Goal: Task Accomplishment & Management: Use online tool/utility

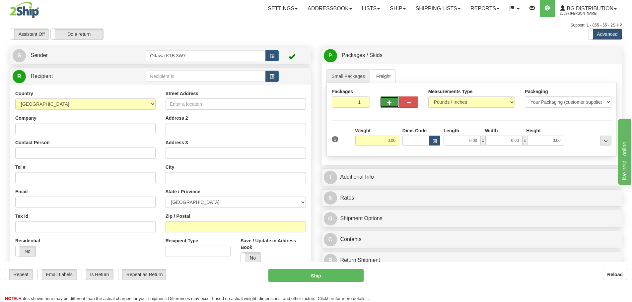
click at [390, 101] on span "button" at bounding box center [389, 103] width 5 height 4
type input "2"
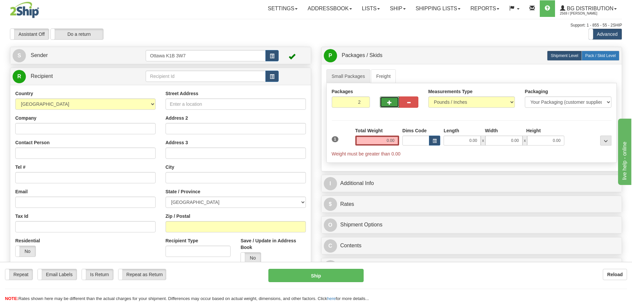
click at [594, 55] on span "Pack / Skid Level" at bounding box center [600, 55] width 31 height 5
radio input "true"
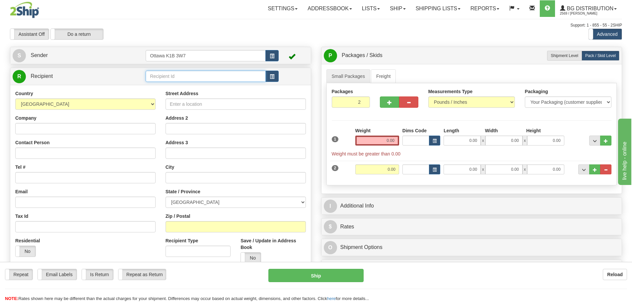
click at [179, 80] on input "text" at bounding box center [206, 76] width 120 height 11
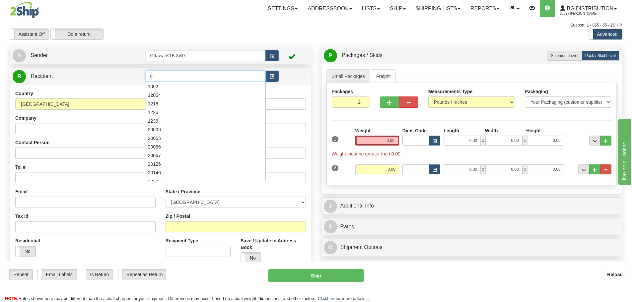
type input "6"
click at [251, 36] on div "Assistant On Assistant Off Do a return Do a return" at bounding box center [134, 34] width 259 height 11
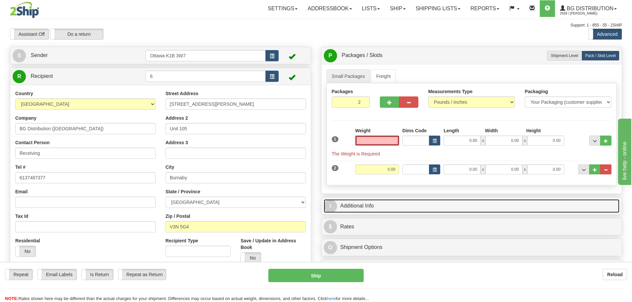
type input "0.00"
click at [427, 202] on link "I Additional Info" at bounding box center [472, 206] width 296 height 14
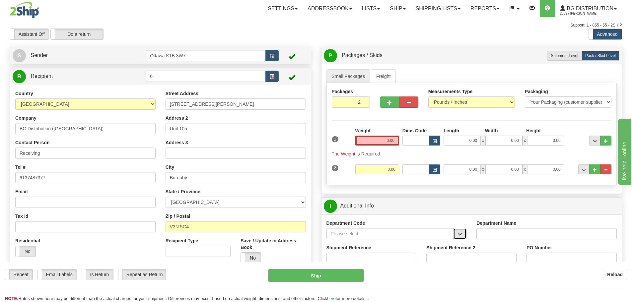
click at [460, 235] on span "button" at bounding box center [460, 234] width 5 height 4
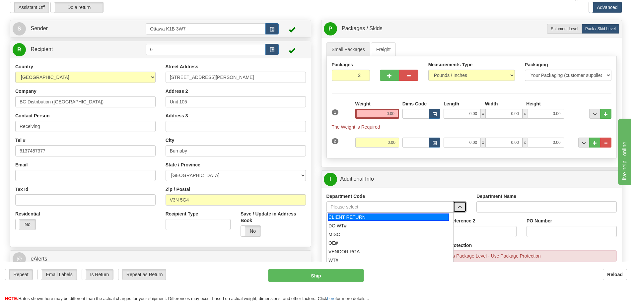
scroll to position [66, 0]
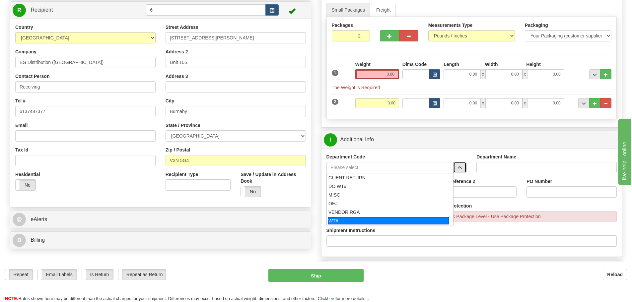
click at [369, 220] on div "WT#" at bounding box center [388, 220] width 121 height 7
type input "WT#"
type input "WAREHOUSE TRANSFERS"
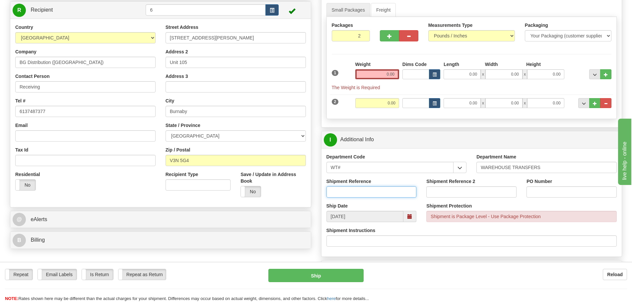
click at [359, 193] on input "Shipment Reference" at bounding box center [372, 192] width 90 height 11
type input "160616-00"
click at [443, 189] on input "Shipment Reference 2" at bounding box center [471, 192] width 90 height 11
type input "2"
type input "166826-00"
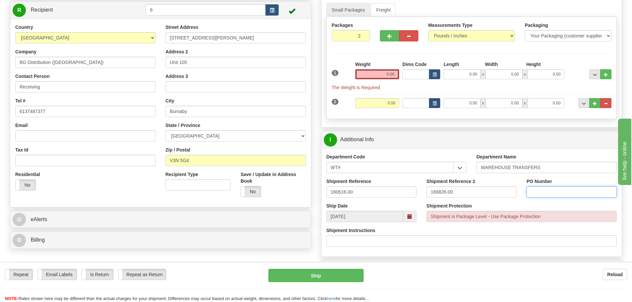
click at [554, 196] on input "PO Number" at bounding box center [572, 192] width 90 height 11
type input "N/A"
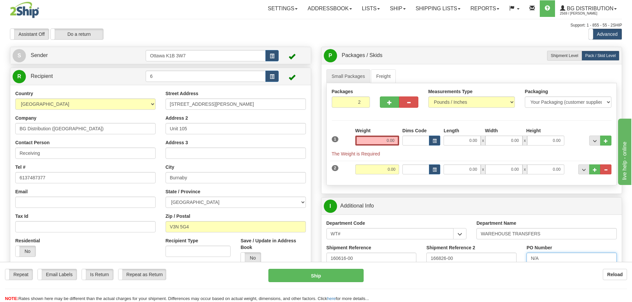
scroll to position [133, 0]
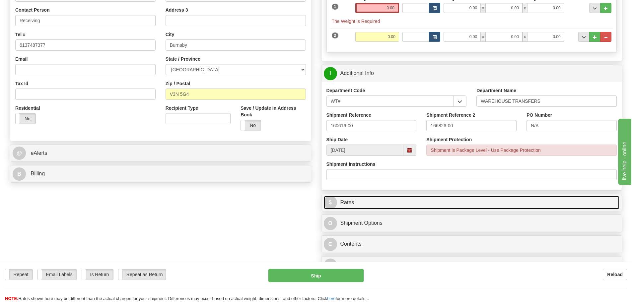
click at [397, 204] on link "$ Rates" at bounding box center [472, 203] width 296 height 14
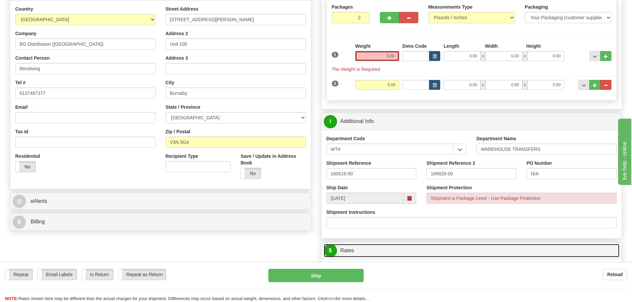
scroll to position [33, 0]
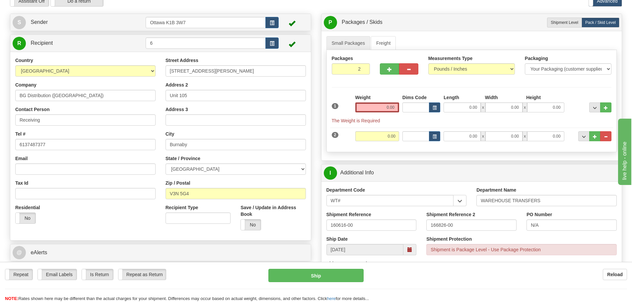
drag, startPoint x: 363, startPoint y: 98, endPoint x: 367, endPoint y: 106, distance: 8.9
click at [364, 100] on label "Weight" at bounding box center [362, 97] width 15 height 7
click at [368, 108] on input "0.00" at bounding box center [377, 108] width 44 height 10
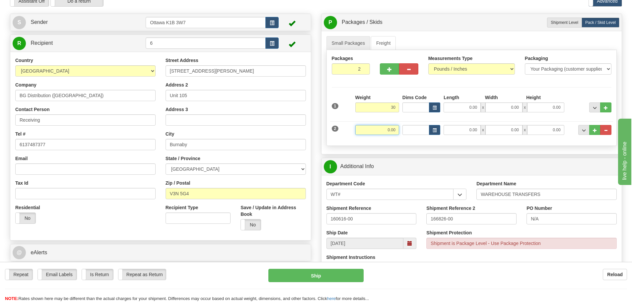
type input "30.00"
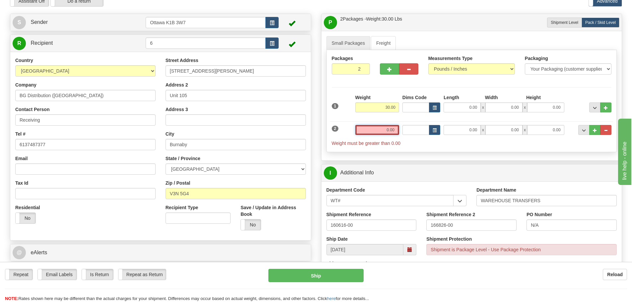
click at [393, 130] on input "0.00" at bounding box center [377, 130] width 44 height 10
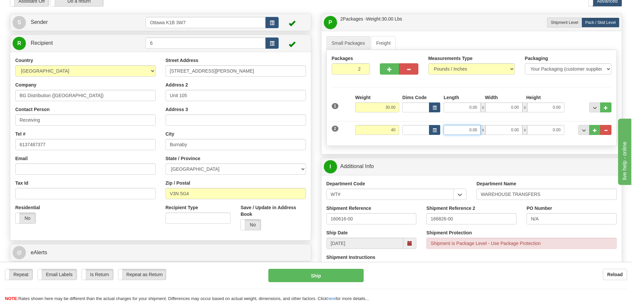
type input "40.00"
click at [463, 127] on input "0.00" at bounding box center [462, 130] width 37 height 10
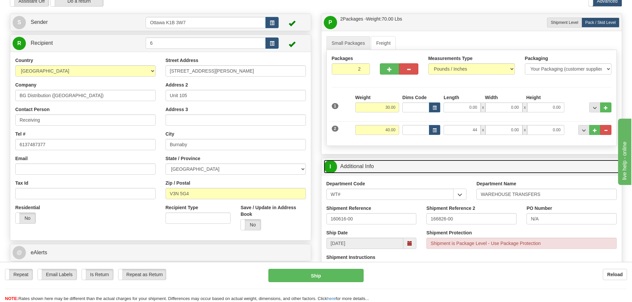
type input "44.00"
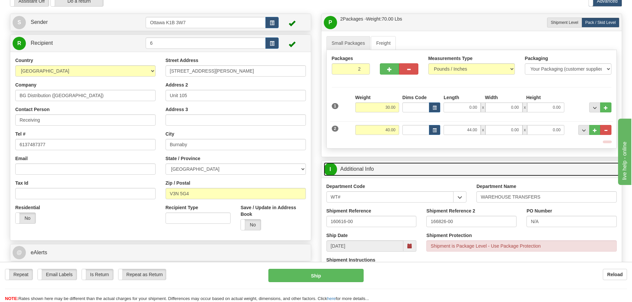
click at [573, 163] on div "I Additional Info" at bounding box center [472, 169] width 301 height 17
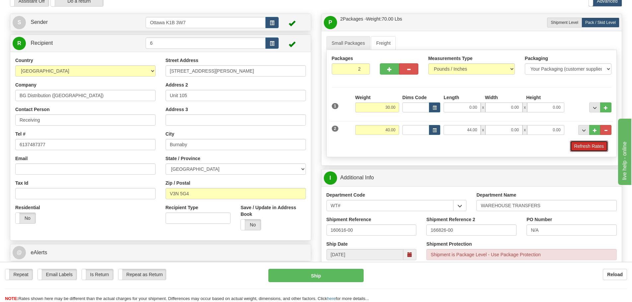
drag, startPoint x: 585, startPoint y: 145, endPoint x: 585, endPoint y: 149, distance: 4.3
click at [585, 145] on button "Refresh Rates" at bounding box center [589, 146] width 38 height 11
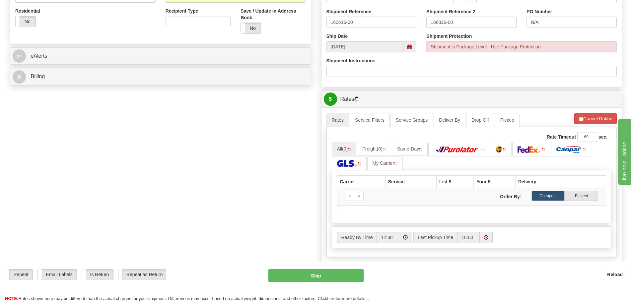
scroll to position [232, 0]
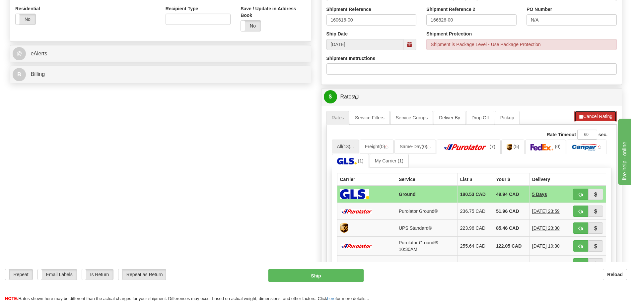
click at [584, 119] on button "Cancel Rating" at bounding box center [595, 116] width 42 height 11
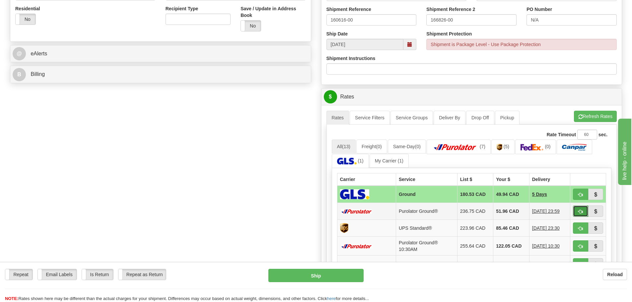
click at [574, 213] on button "button" at bounding box center [580, 211] width 15 height 11
type input "260"
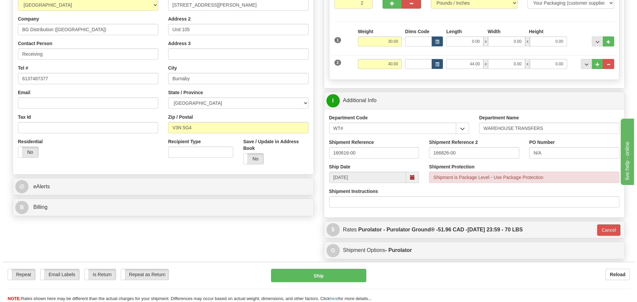
scroll to position [100, 0]
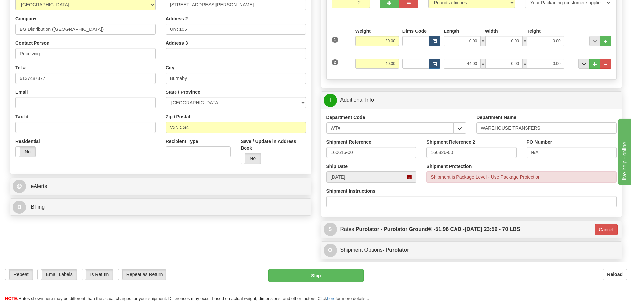
click at [341, 285] on div "Repeat Repeat Email Labels Email Labels Edit Is Return Is Return Repeat as Retu…" at bounding box center [316, 285] width 632 height 33
click at [341, 281] on button "Ship" at bounding box center [315, 275] width 95 height 13
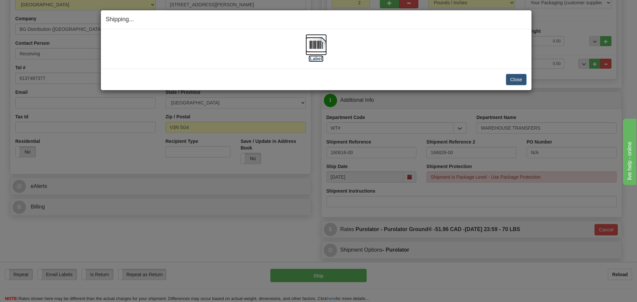
click at [313, 61] on label "[Label]" at bounding box center [316, 58] width 15 height 7
click at [518, 83] on button "Close" at bounding box center [516, 79] width 21 height 11
